Goal: Obtain resource: Download file/media

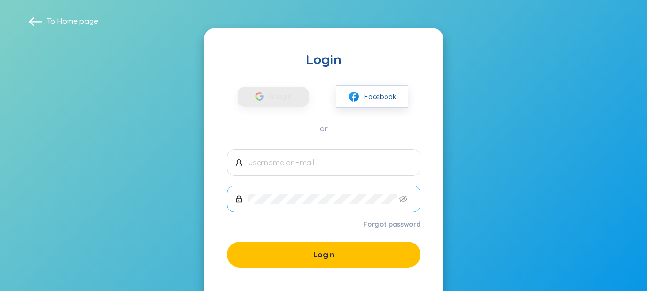
scroll to position [51, 0]
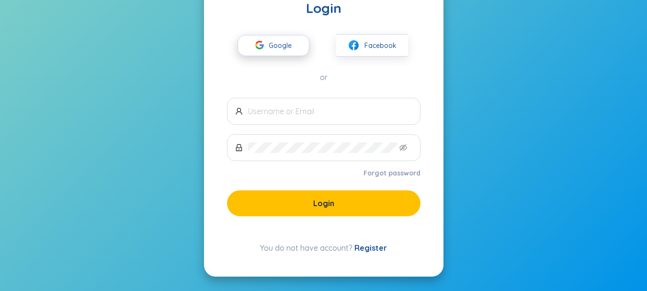
click at [296, 36] on span "Google" at bounding box center [283, 45] width 28 height 20
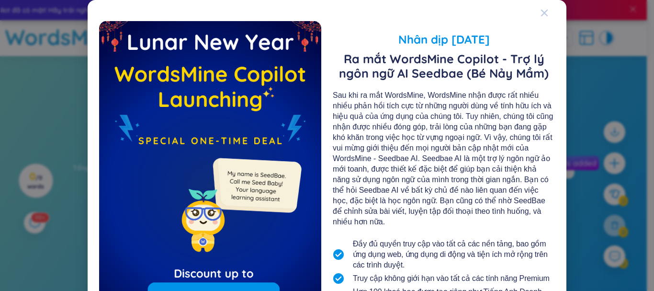
click at [541, 18] on div "Close" at bounding box center [545, 13] width 8 height 26
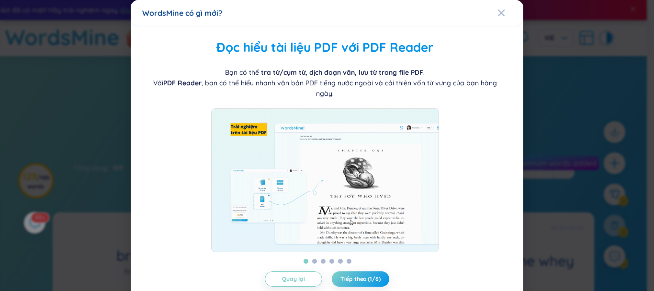
scroll to position [33, 0]
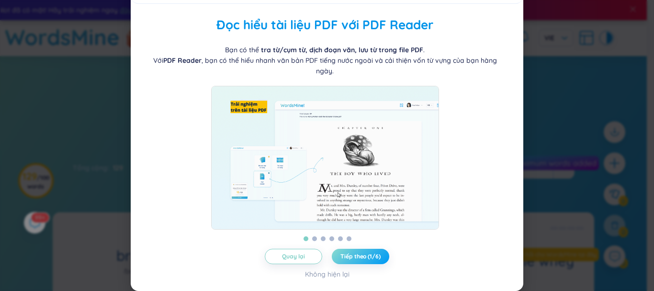
click at [367, 256] on span "Tiếp theo (1/6)" at bounding box center [361, 256] width 40 height 8
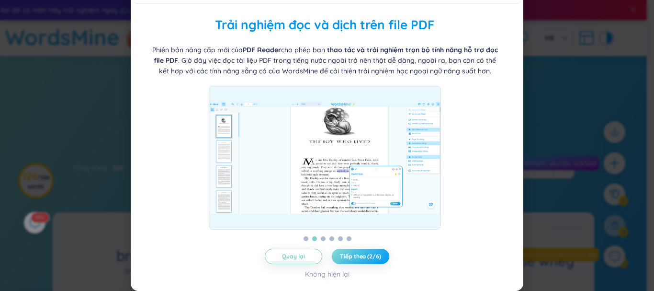
click at [367, 256] on span "Tiếp theo (2/6)" at bounding box center [360, 256] width 41 height 8
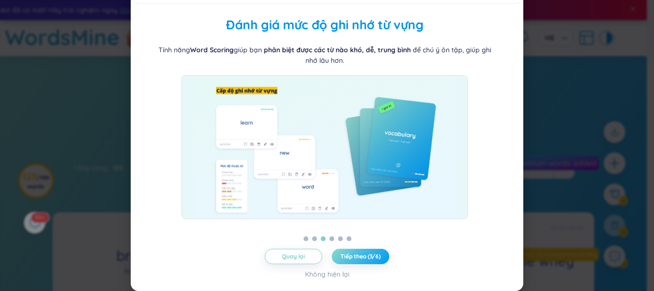
click at [367, 256] on span "Tiếp theo (3/6)" at bounding box center [361, 256] width 40 height 8
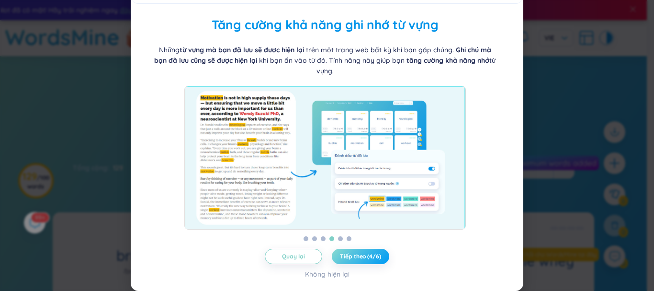
click at [367, 256] on span "Tiếp theo (4/6)" at bounding box center [360, 256] width 41 height 8
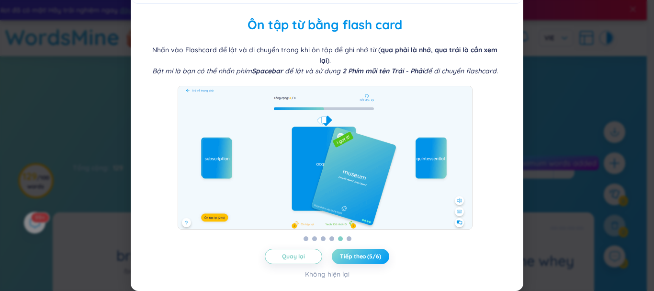
click at [367, 256] on span "Tiếp theo (5/6)" at bounding box center [360, 256] width 41 height 8
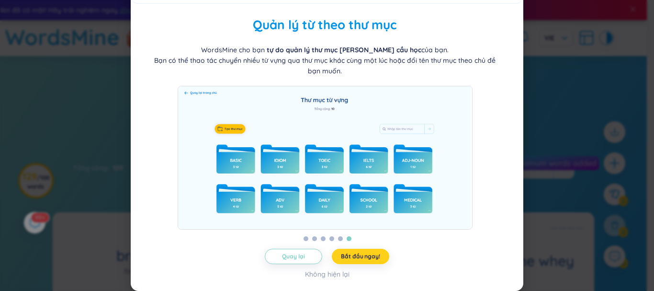
click at [367, 256] on span "Bắt đầu ngay!" at bounding box center [360, 256] width 39 height 8
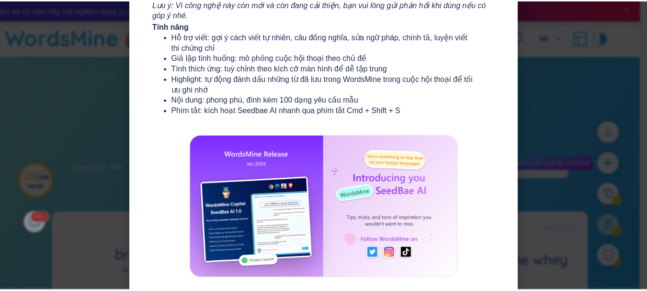
scroll to position [193, 0]
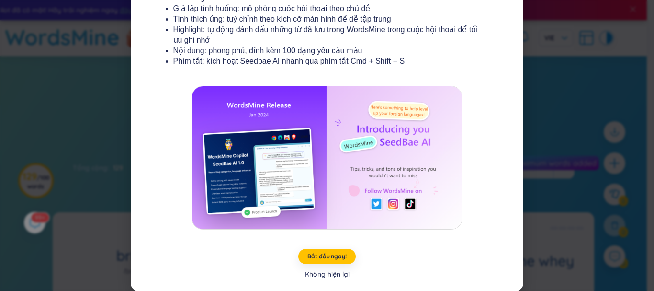
click at [326, 275] on div "Không hiện lại" at bounding box center [327, 274] width 45 height 11
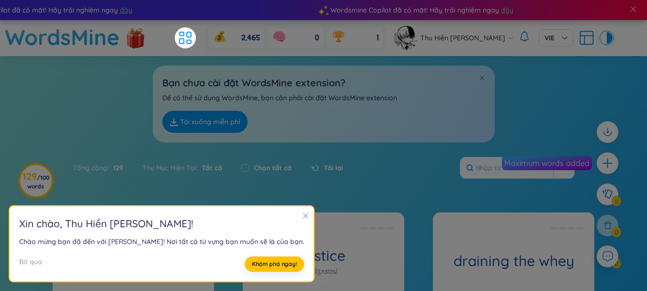
click at [304, 166] on div "Tải lại" at bounding box center [322, 168] width 42 height 20
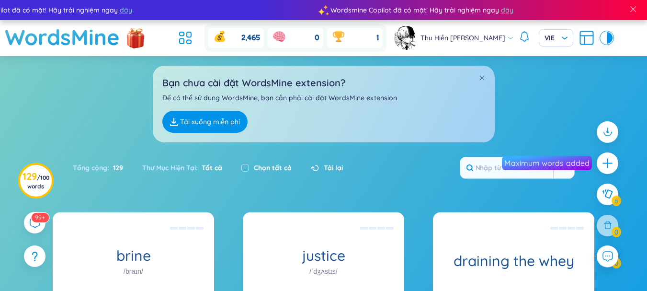
click at [203, 113] on link "Tải xuống miễn phí" at bounding box center [204, 122] width 85 height 22
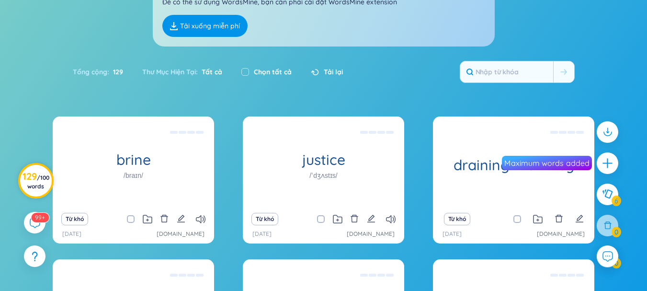
click at [36, 188] on span "/ 100 words" at bounding box center [38, 182] width 22 height 16
